Goal: Entertainment & Leisure: Consume media (video, audio)

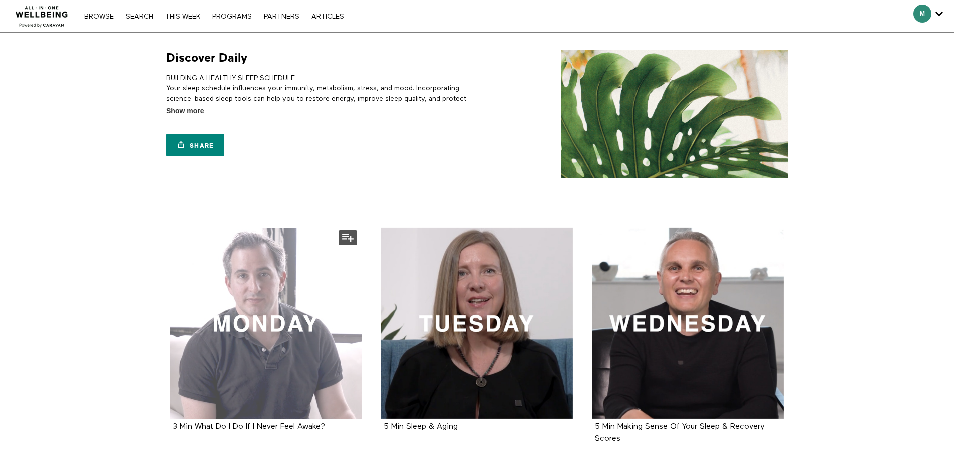
click at [268, 307] on div at bounding box center [266, 324] width 192 height 192
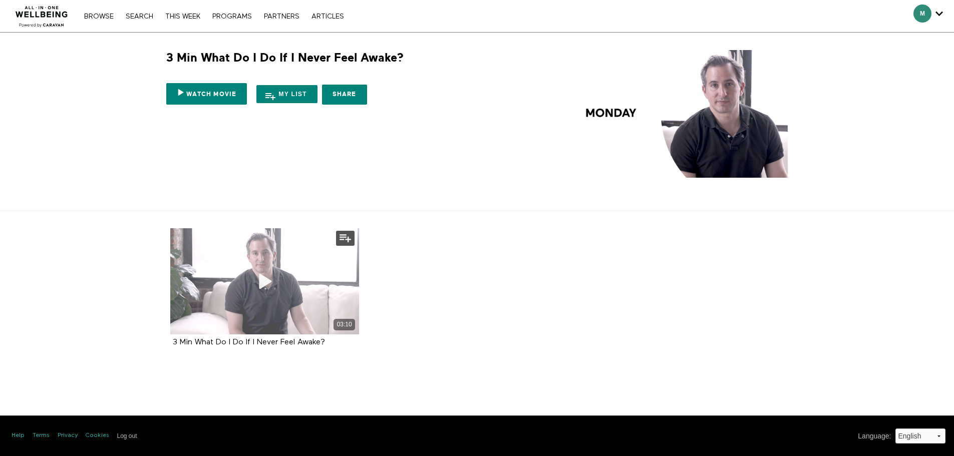
click at [262, 277] on icon at bounding box center [264, 282] width 30 height 18
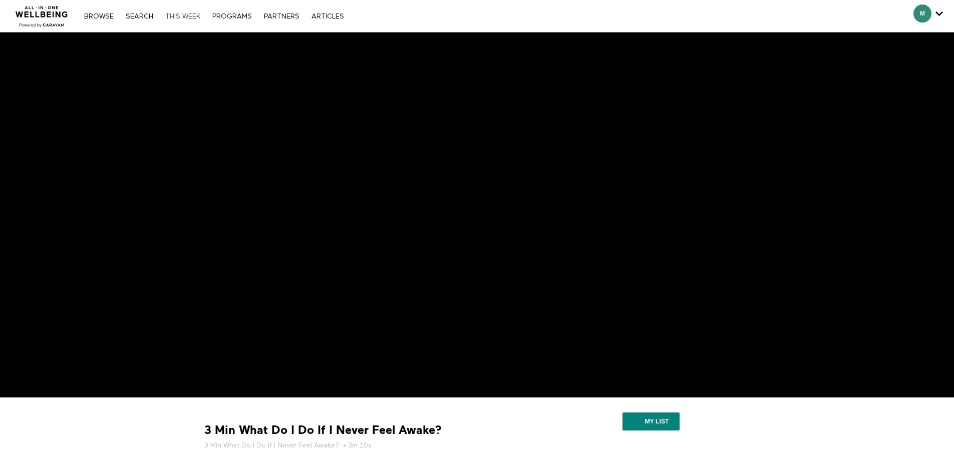
click at [187, 17] on link "THIS WEEK" at bounding box center [182, 16] width 45 height 7
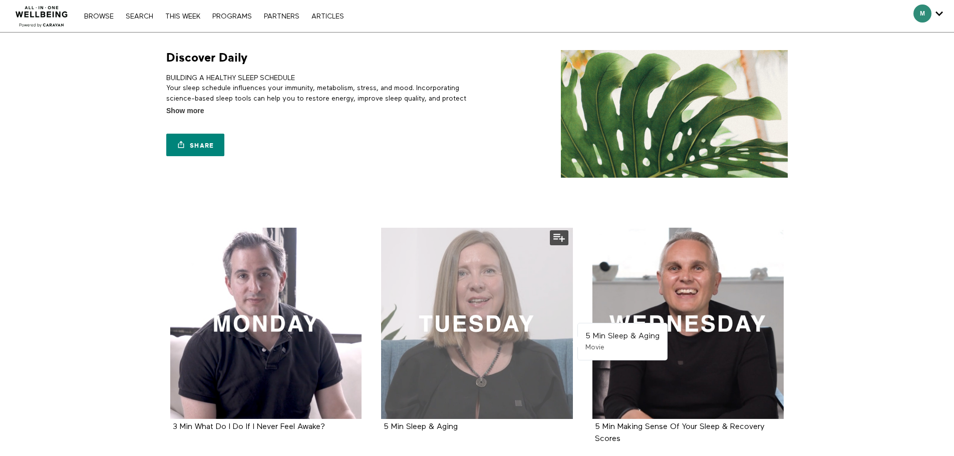
click at [463, 289] on div at bounding box center [477, 324] width 192 height 192
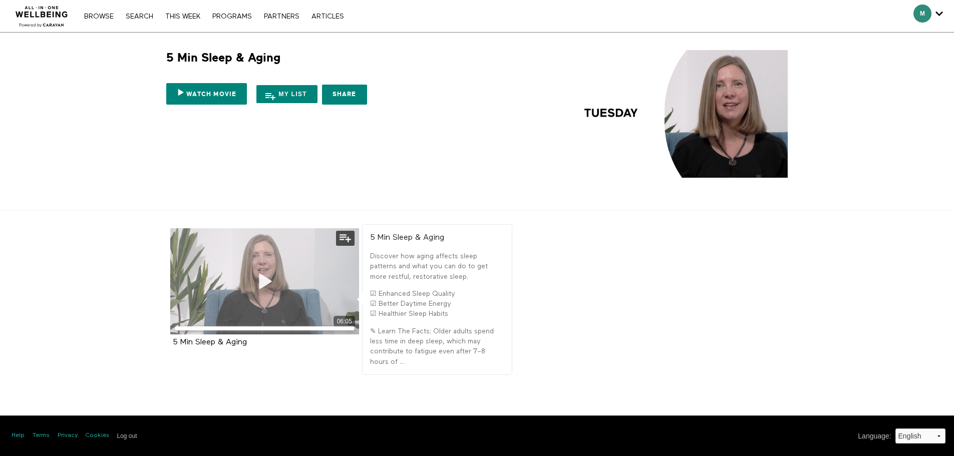
click at [291, 299] on div "06:05" at bounding box center [264, 281] width 189 height 106
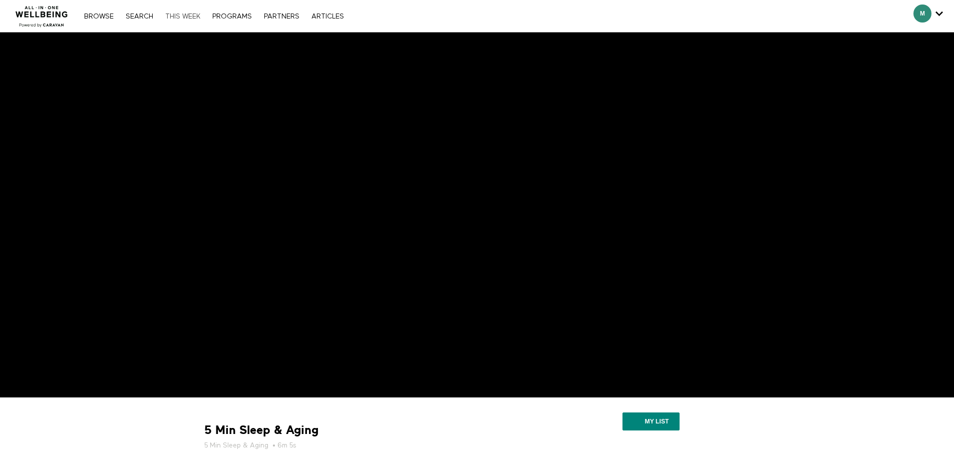
click at [180, 17] on link "THIS WEEK" at bounding box center [182, 16] width 45 height 7
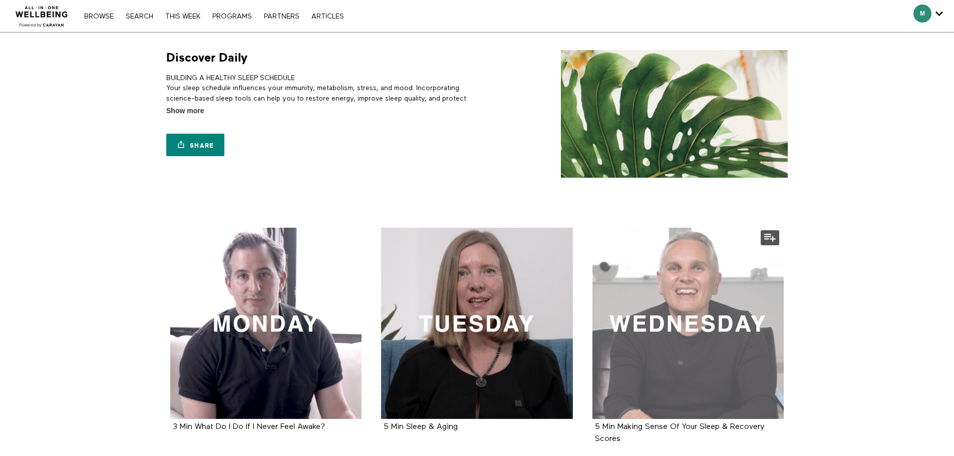
click at [705, 307] on div at bounding box center [689, 324] width 192 height 192
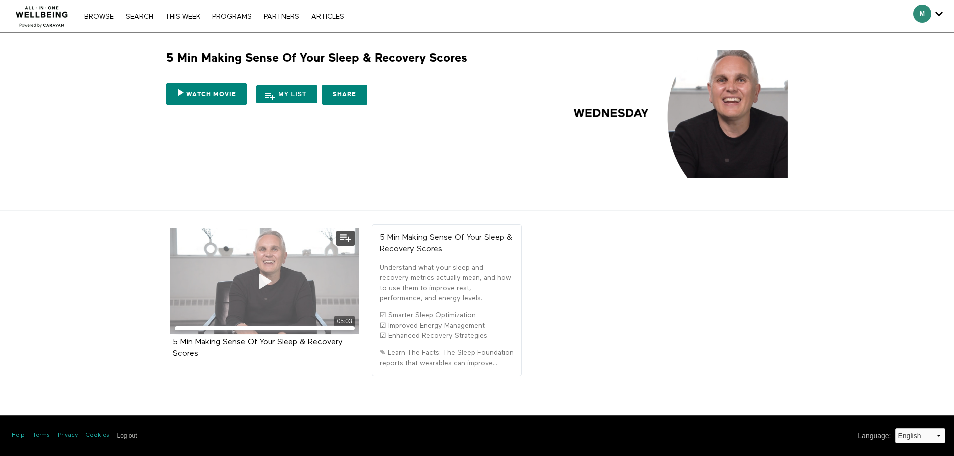
click at [259, 285] on icon at bounding box center [264, 282] width 30 height 18
